Goal: Task Accomplishment & Management: Manage account settings

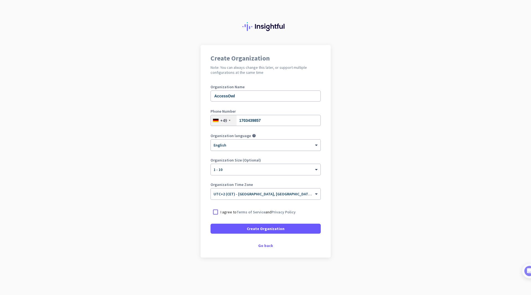
click at [268, 145] on div at bounding box center [266, 143] width 110 height 5
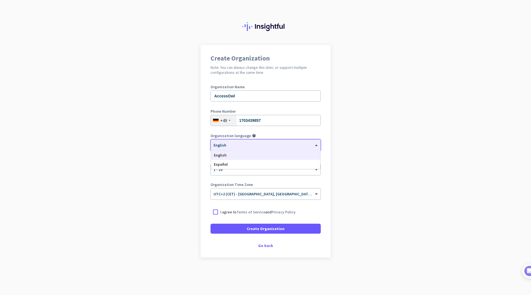
click at [392, 144] on app-onboarding-organization "Create Organization Note: You can always change this later, or support multiple…" at bounding box center [265, 165] width 531 height 240
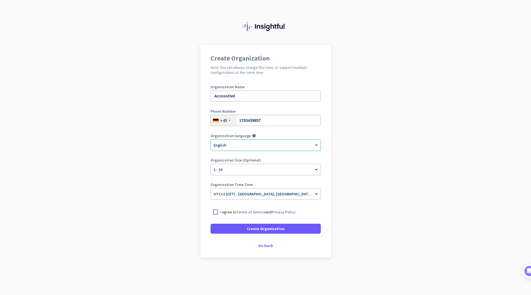
click at [278, 147] on div "× English" at bounding box center [262, 145] width 103 height 5
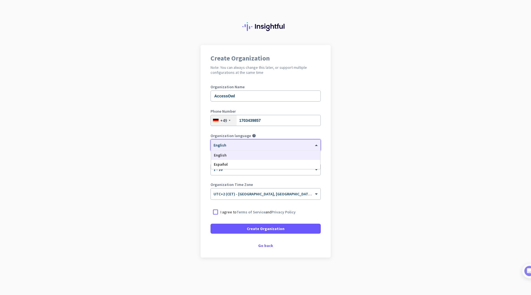
click at [386, 155] on app-onboarding-organization "Create Organization Note: You can always change this later, or support multiple…" at bounding box center [265, 165] width 531 height 240
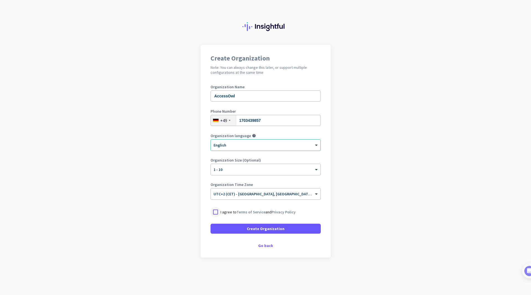
click at [218, 210] on div at bounding box center [216, 212] width 10 height 10
click at [226, 226] on span at bounding box center [266, 228] width 110 height 13
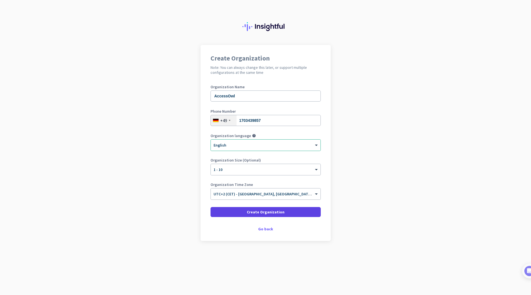
click at [266, 216] on span at bounding box center [266, 211] width 110 height 13
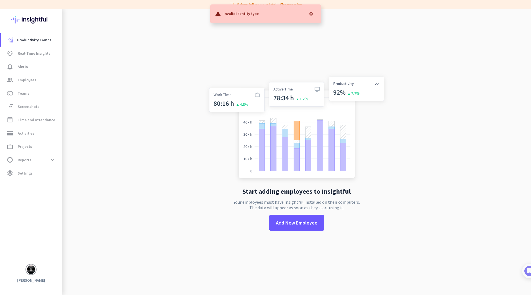
click at [311, 14] on div at bounding box center [311, 13] width 11 height 11
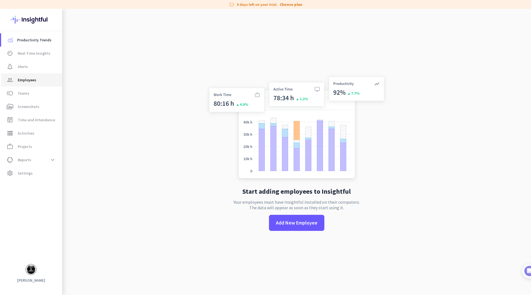
click at [18, 82] on span "Employees" at bounding box center [27, 79] width 19 height 7
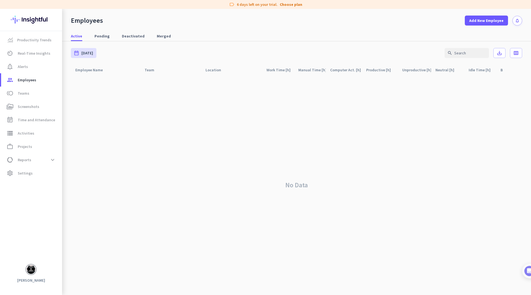
click at [520, 23] on button "notifications" at bounding box center [518, 21] width 10 height 10
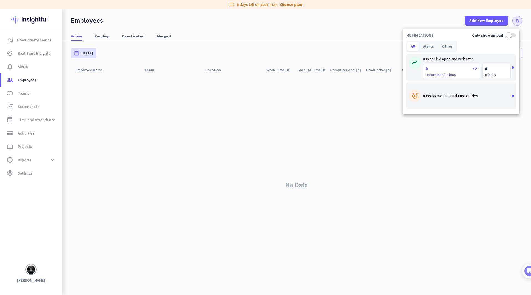
click at [344, 32] on div at bounding box center [265, 147] width 531 height 295
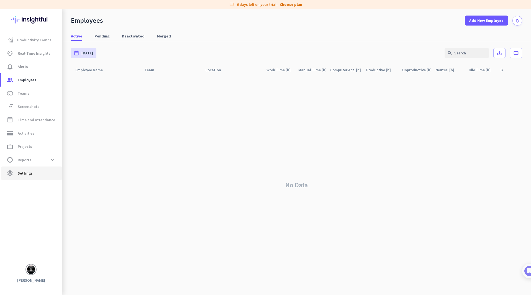
click at [33, 171] on span "settings Settings" at bounding box center [32, 173] width 52 height 7
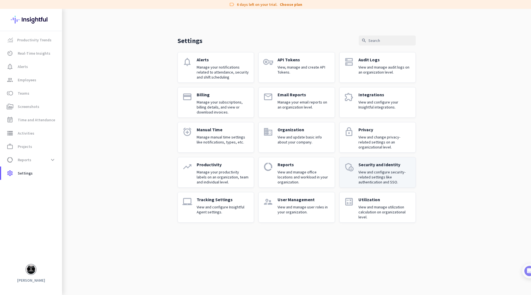
click at [383, 174] on p "View and configure security-related settings like authentication and SSO." at bounding box center [385, 176] width 53 height 15
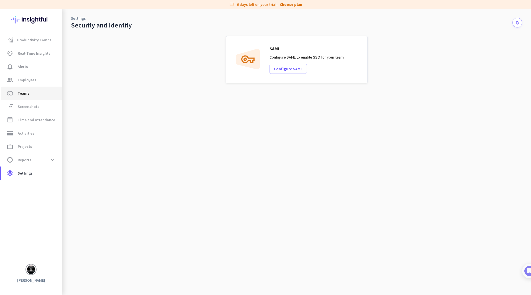
click at [27, 96] on span "Teams" at bounding box center [24, 93] width 12 height 7
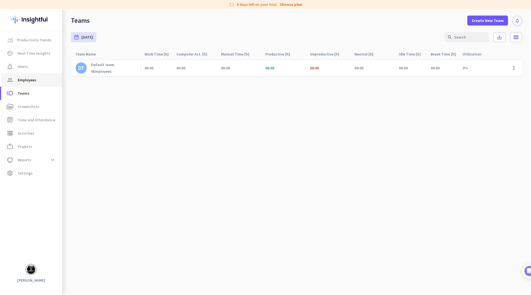
click at [26, 82] on span "Employees" at bounding box center [27, 79] width 19 height 7
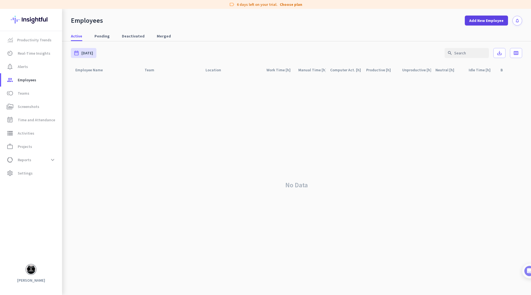
click at [489, 18] on span "Add New Employee" at bounding box center [487, 21] width 34 height 6
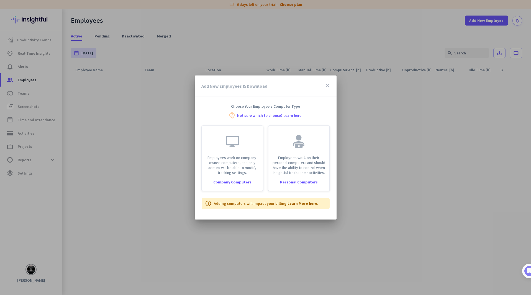
click at [275, 116] on link "Not sure which to choose? Learn here." at bounding box center [269, 115] width 65 height 4
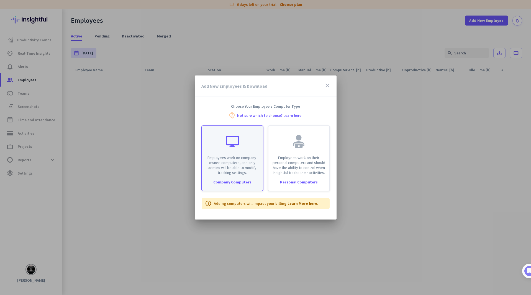
click at [235, 174] on p "Employees work on company-owned computers, and only admins will be able to modi…" at bounding box center [232, 165] width 54 height 20
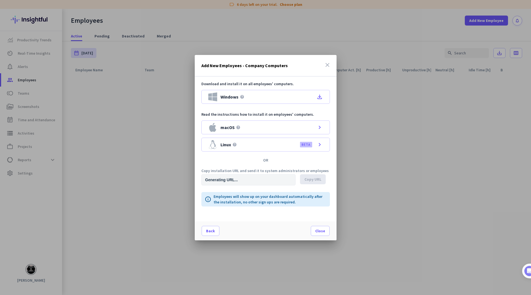
type input "[URL][DOMAIN_NAME]"
click at [313, 181] on span "Copy URL" at bounding box center [313, 179] width 17 height 6
click at [321, 233] on span "Close" at bounding box center [320, 231] width 10 height 6
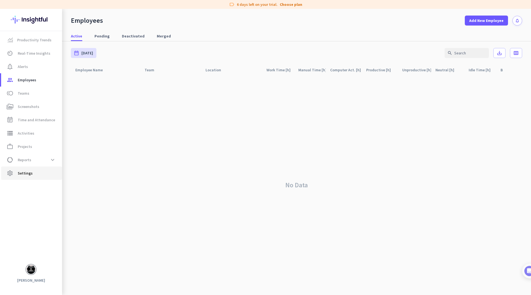
click at [21, 174] on span "Settings" at bounding box center [25, 173] width 15 height 7
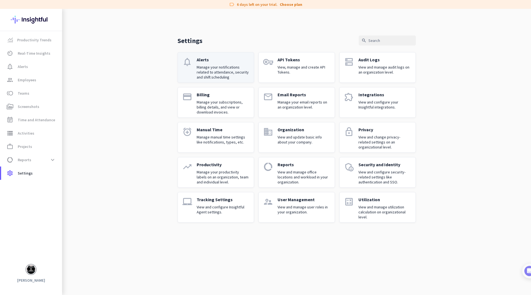
click at [218, 69] on p "Manage your notifications related to attendance, security and shift scheduling" at bounding box center [223, 72] width 53 height 15
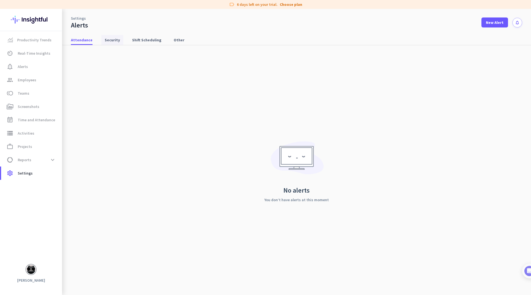
click at [117, 37] on span "Security" at bounding box center [112, 40] width 15 height 10
click at [40, 174] on span "settings Settings" at bounding box center [32, 173] width 52 height 7
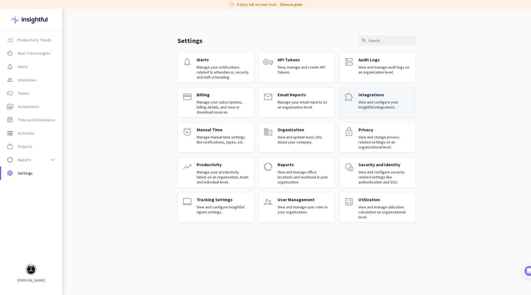
click at [369, 102] on p "View and configure your Insightful integrations." at bounding box center [385, 105] width 53 height 10
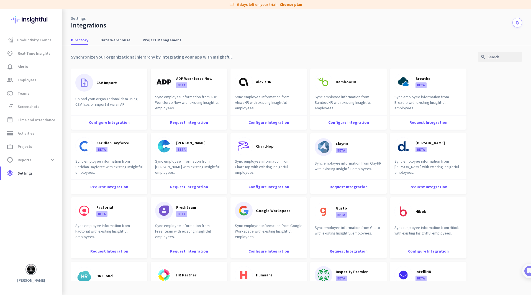
scroll to position [3, 0]
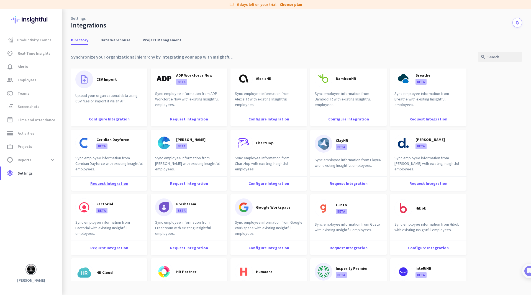
click at [116, 185] on div "Request Integration" at bounding box center [109, 183] width 76 height 14
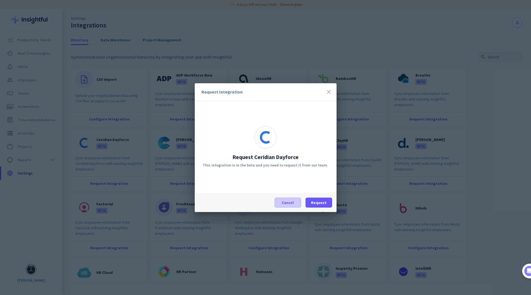
click at [289, 204] on span "Cancel" at bounding box center [288, 203] width 12 height 6
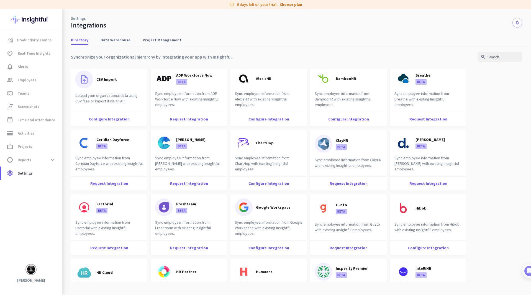
click at [342, 121] on div "Configure Integration" at bounding box center [348, 119] width 76 height 14
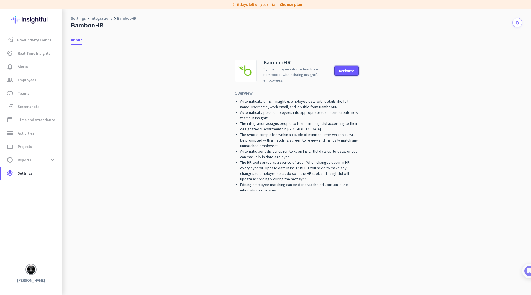
click at [346, 72] on div "Activate" at bounding box center [347, 71] width 16 height 4
click at [80, 18] on link "Settings" at bounding box center [78, 19] width 15 height 6
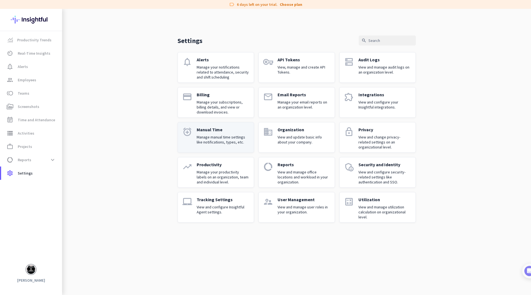
click at [235, 135] on p "Manage manual time settings like notifications, types, etc." at bounding box center [223, 139] width 53 height 10
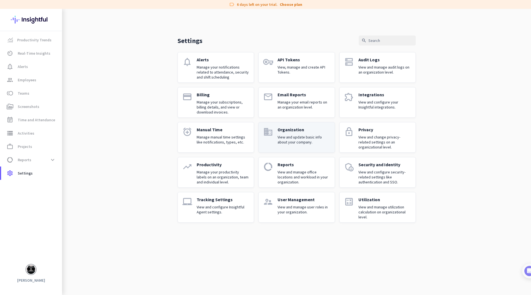
click at [294, 145] on div "Organization View and update basic info about your company." at bounding box center [304, 137] width 53 height 21
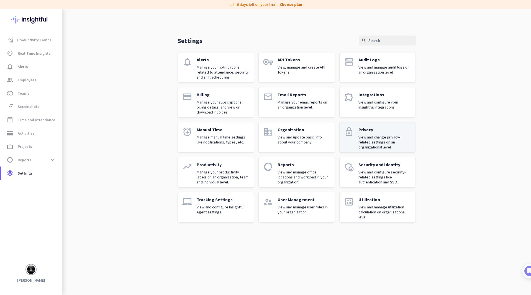
click at [399, 134] on div "Privacy View and change privacy-related settings on an organizational level." at bounding box center [385, 137] width 53 height 21
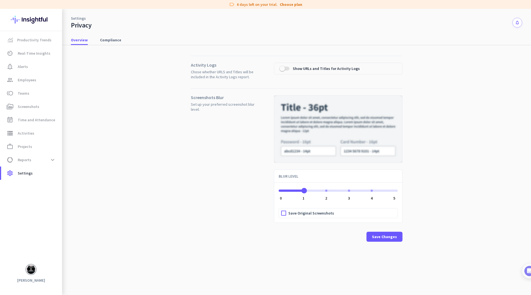
drag, startPoint x: 307, startPoint y: 195, endPoint x: 318, endPoint y: 206, distance: 15.5
click at [318, 206] on div "1 0 1 2 3 4 5 Save Original Screenshots" at bounding box center [338, 201] width 128 height 43
drag, startPoint x: 291, startPoint y: 187, endPoint x: 281, endPoint y: 185, distance: 10.3
click at [281, 189] on ngx-slider "0 0 1 2 3 4 5" at bounding box center [338, 189] width 119 height 1
click at [286, 190] on ngx-slider "0 0 1 2 3 4 5" at bounding box center [338, 189] width 119 height 1
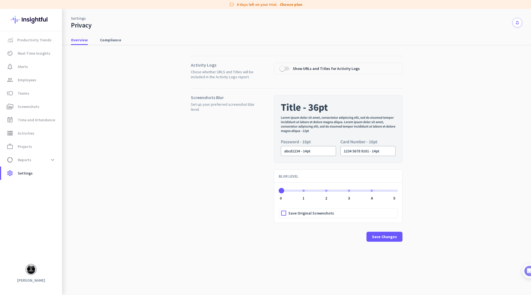
click at [296, 216] on label "Save Original Screenshots" at bounding box center [343, 212] width 109 height 9
click at [0, 0] on input "Save Original Screenshots" at bounding box center [0, 0] width 0 height 0
click at [295, 216] on label "Save Original Screenshots" at bounding box center [343, 212] width 109 height 9
click at [0, 0] on input "Save Original Screenshots" at bounding box center [0, 0] width 0 height 0
drag, startPoint x: 284, startPoint y: 190, endPoint x: 262, endPoint y: 194, distance: 22.8
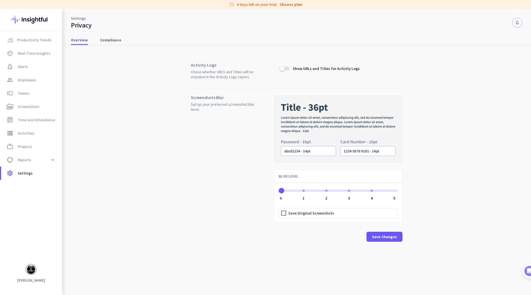
click at [262, 194] on div "Screenshots Blur Set up your preferred screenshot blur level. BLUR LEVEL 0 0 1 …" at bounding box center [297, 169] width 212 height 162
click at [110, 40] on span "Compliance" at bounding box center [110, 40] width 21 height 6
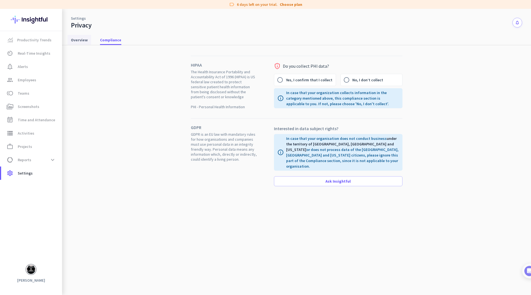
click at [78, 38] on span "Overview" at bounding box center [79, 40] width 17 height 6
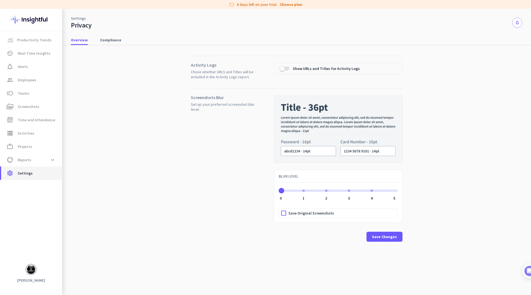
click at [37, 170] on span "settings Settings" at bounding box center [32, 173] width 52 height 7
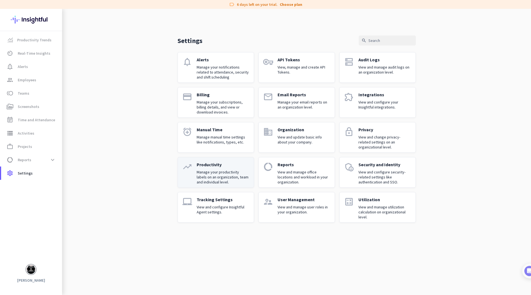
click at [223, 174] on p "Manage your productivity labels on an organization, team and individual level." at bounding box center [223, 176] width 53 height 15
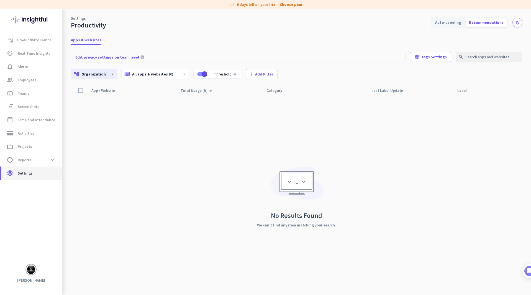
click at [32, 171] on span "settings Settings" at bounding box center [32, 173] width 52 height 7
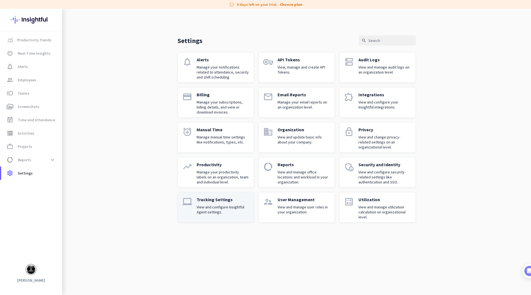
click at [234, 213] on p "View and configure Insightful Agent settings." at bounding box center [223, 209] width 53 height 10
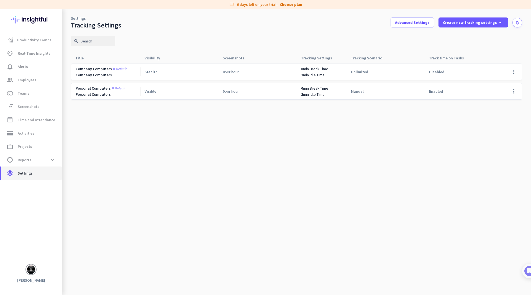
click at [30, 172] on span "Settings" at bounding box center [25, 173] width 15 height 7
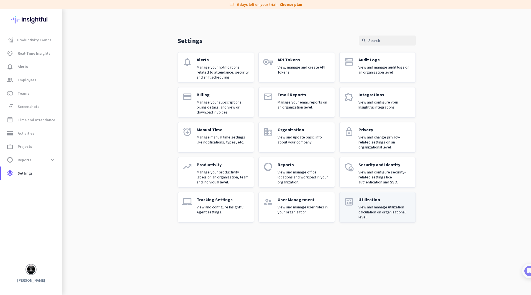
click at [379, 211] on p "View and manage utilization calculation on organizational level." at bounding box center [385, 211] width 53 height 15
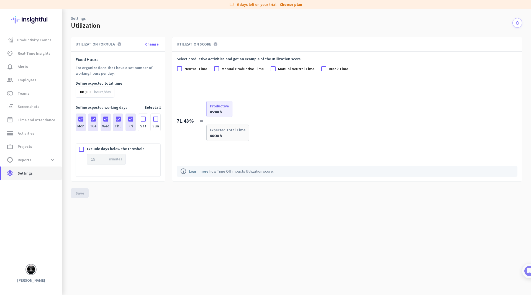
click at [40, 176] on span "settings Settings" at bounding box center [32, 173] width 52 height 7
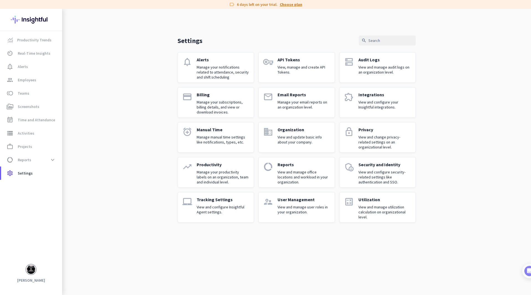
click at [292, 5] on link "Choose plan" at bounding box center [291, 5] width 22 height 6
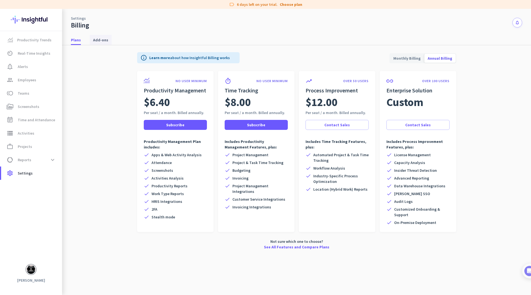
click at [103, 42] on span "Add-ons" at bounding box center [100, 40] width 15 height 6
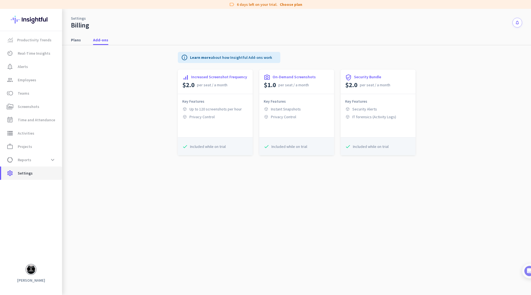
click at [28, 176] on span "Settings" at bounding box center [25, 173] width 15 height 7
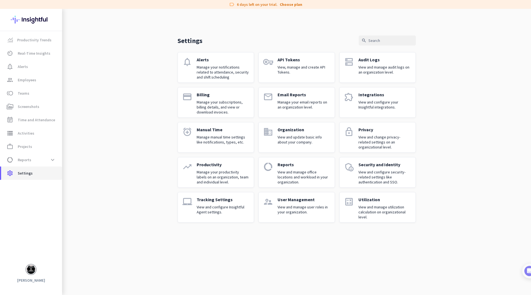
click at [28, 176] on span "Settings" at bounding box center [25, 173] width 15 height 7
click at [381, 70] on p "View and manage audit logs on an organization level." at bounding box center [385, 70] width 53 height 10
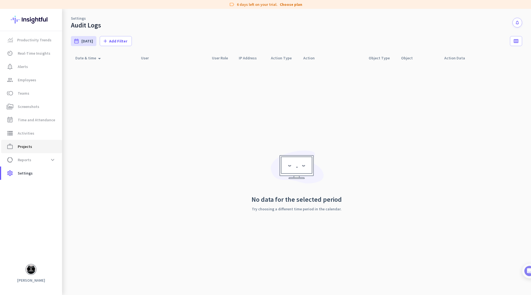
click at [27, 147] on span "Projects" at bounding box center [25, 146] width 14 height 7
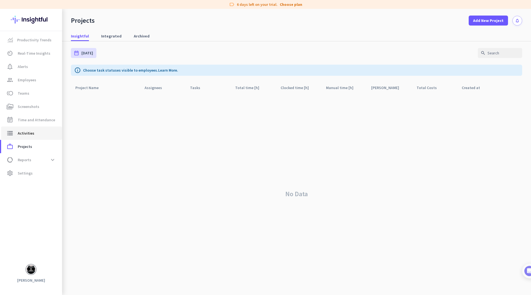
click at [32, 135] on span "Activities" at bounding box center [26, 133] width 17 height 7
type input "[DATE]"
